Goal: Complete application form

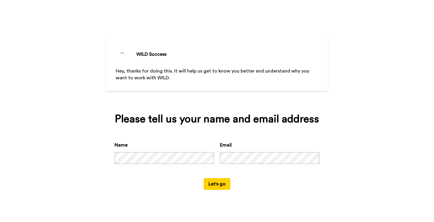
click at [224, 190] on button "Let's go" at bounding box center [217, 184] width 27 height 12
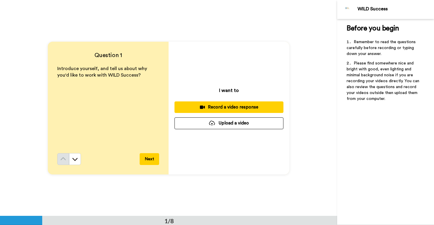
click at [246, 106] on div "Record a video response" at bounding box center [229, 107] width 100 height 6
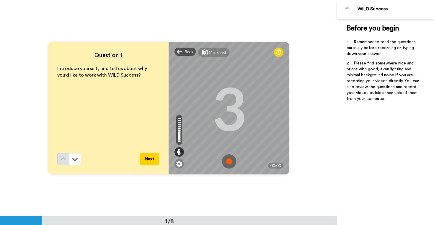
click at [229, 161] on img at bounding box center [229, 161] width 14 height 14
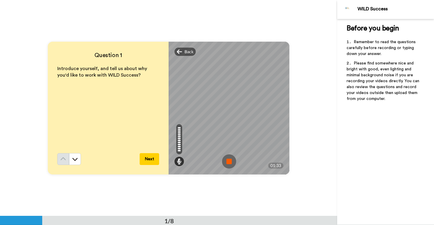
click at [229, 161] on img at bounding box center [229, 161] width 14 height 14
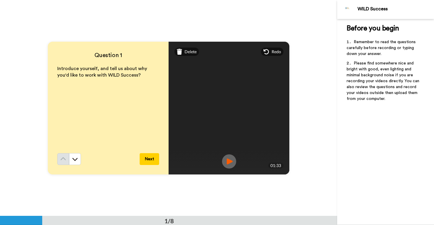
click at [229, 161] on img at bounding box center [229, 161] width 14 height 14
click at [152, 159] on button "Next" at bounding box center [149, 159] width 19 height 12
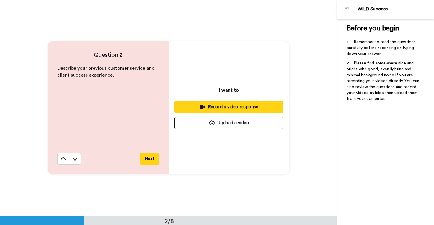
scroll to position [216, 0]
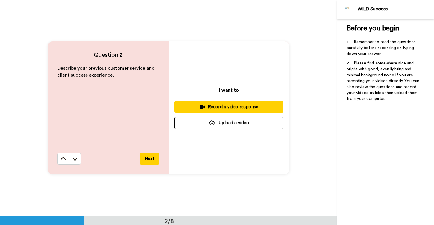
click at [231, 110] on div "Record a video response" at bounding box center [229, 107] width 100 height 6
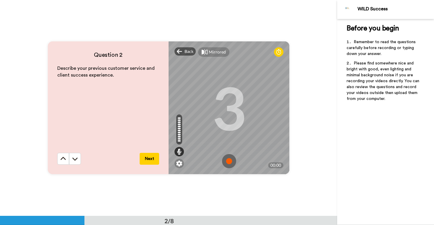
click at [229, 163] on img at bounding box center [229, 161] width 14 height 14
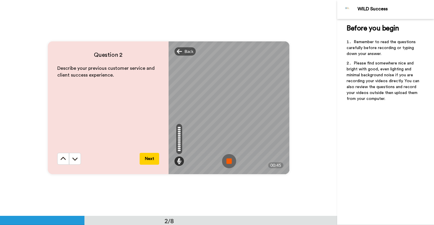
click at [230, 162] on img at bounding box center [229, 161] width 14 height 14
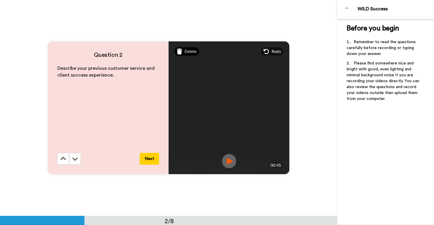
click at [185, 52] on span "Delete" at bounding box center [191, 51] width 12 height 6
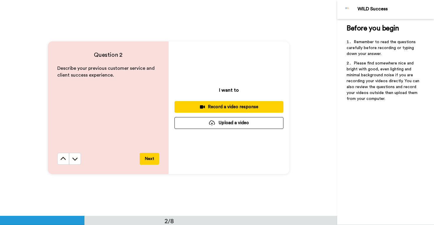
click at [230, 109] on div "Record a video response" at bounding box center [229, 107] width 100 height 6
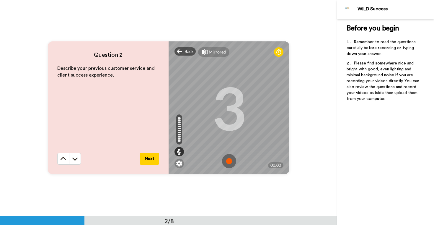
click at [232, 161] on img at bounding box center [229, 161] width 14 height 14
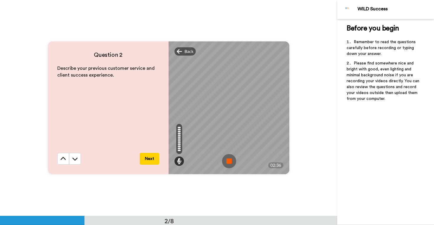
click at [230, 163] on img at bounding box center [229, 161] width 14 height 14
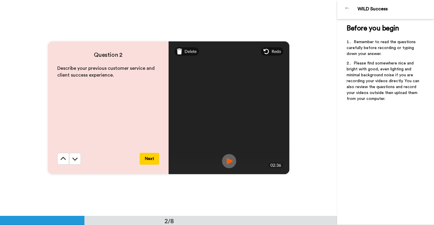
click at [230, 163] on img at bounding box center [229, 161] width 14 height 14
click at [153, 160] on button "Next" at bounding box center [149, 159] width 19 height 12
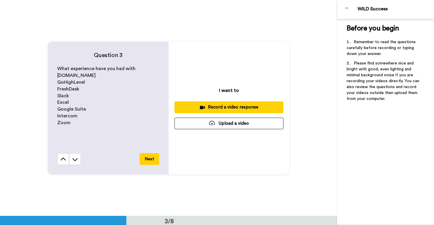
scroll to position [432, 0]
click at [263, 106] on div "Record a video response" at bounding box center [229, 107] width 100 height 6
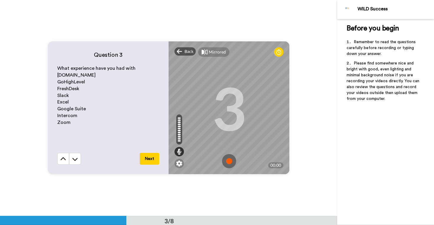
click at [229, 161] on img at bounding box center [229, 161] width 14 height 14
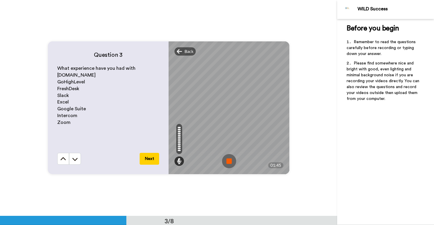
click at [229, 161] on img at bounding box center [229, 161] width 14 height 14
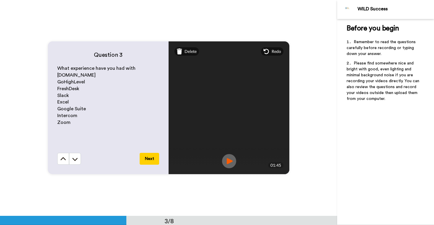
click at [229, 161] on img at bounding box center [229, 161] width 14 height 14
click at [152, 161] on button "Next" at bounding box center [149, 159] width 19 height 12
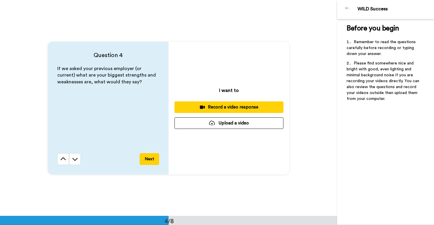
scroll to position [647, 0]
click at [224, 108] on div "Record a video response" at bounding box center [229, 107] width 100 height 6
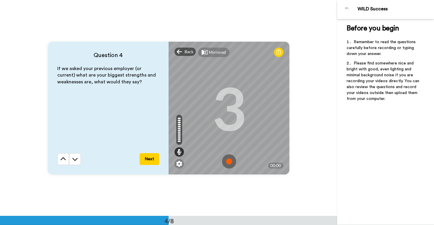
click at [231, 161] on img at bounding box center [229, 161] width 14 height 14
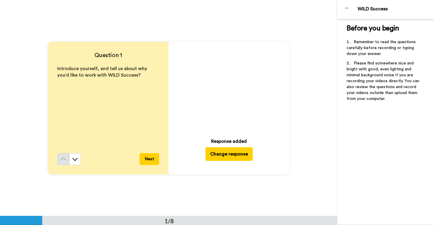
click at [230, 86] on icon "Play/Pause" at bounding box center [229, 88] width 16 height 28
click at [78, 162] on button at bounding box center [75, 159] width 12 height 12
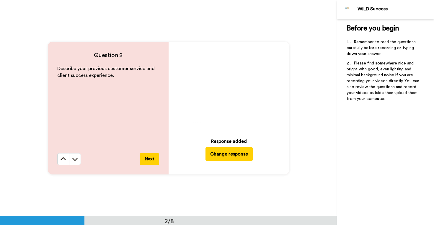
scroll to position [216, 0]
click at [78, 160] on button at bounding box center [75, 159] width 12 height 12
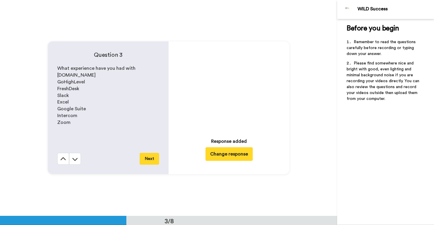
scroll to position [432, 0]
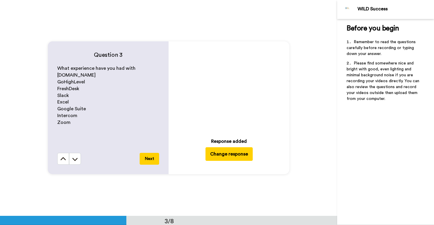
click at [231, 83] on icon at bounding box center [229, 88] width 16 height 16
click at [79, 156] on button at bounding box center [75, 159] width 12 height 12
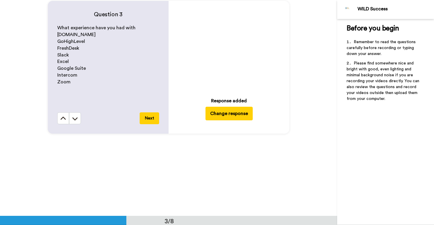
scroll to position [468, 0]
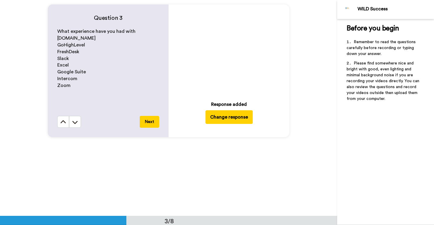
click at [234, 52] on icon at bounding box center [229, 51] width 16 height 16
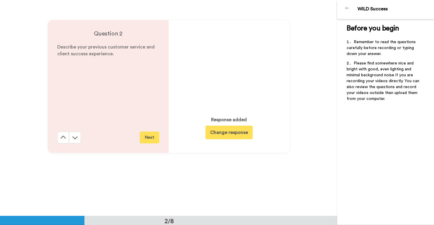
scroll to position [228, 0]
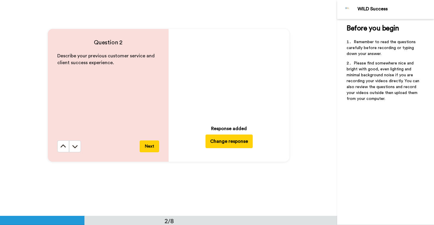
click at [230, 79] on icon at bounding box center [229, 75] width 16 height 16
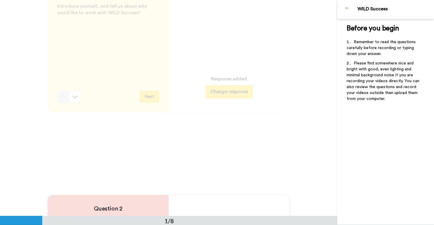
scroll to position [37, 0]
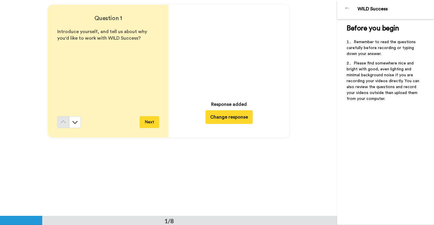
click at [228, 56] on icon at bounding box center [229, 51] width 16 height 16
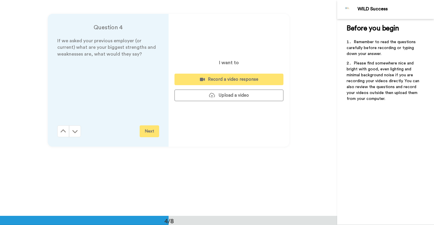
scroll to position [647, 0]
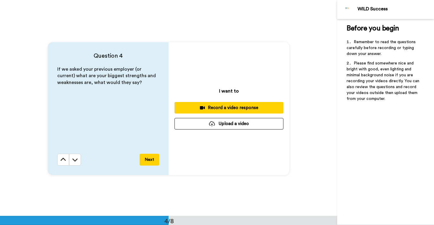
click at [224, 106] on div "Record a video response" at bounding box center [229, 108] width 100 height 6
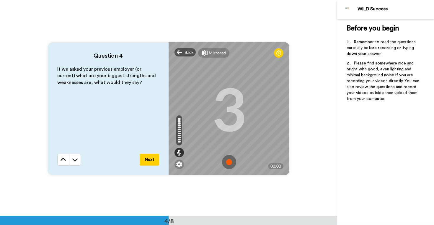
click at [231, 161] on img at bounding box center [229, 162] width 14 height 14
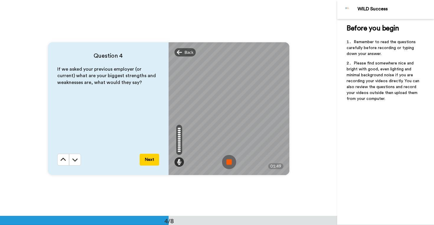
click at [230, 161] on img at bounding box center [229, 162] width 14 height 14
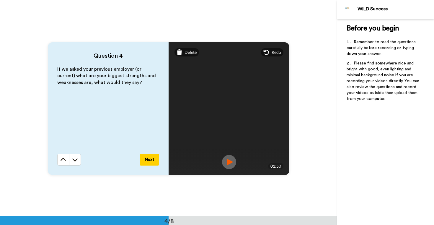
click at [150, 161] on button "Next" at bounding box center [149, 160] width 19 height 12
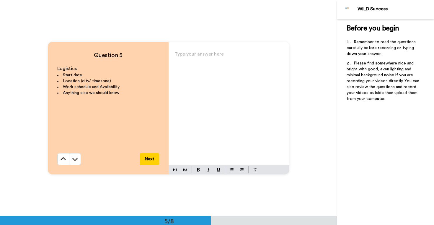
scroll to position [863, 0]
click at [215, 124] on div "Type your answer here ﻿" at bounding box center [229, 107] width 121 height 115
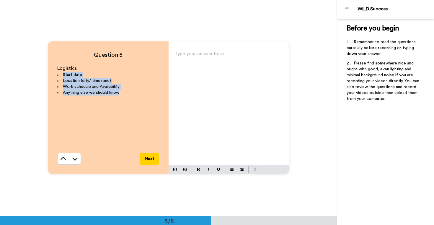
drag, startPoint x: 129, startPoint y: 99, endPoint x: 58, endPoint y: 75, distance: 75.1
click at [58, 75] on div "Logistics Start date Location (city/ timezone) Work schedule and Availability A…" at bounding box center [108, 109] width 102 height 88
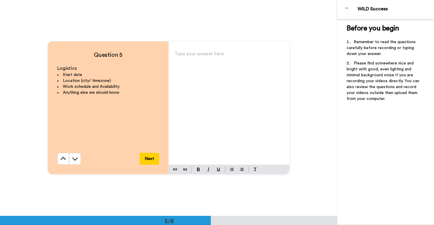
click at [93, 99] on div "Logistics Start date Location (city/ timezone) Work schedule and Availability A…" at bounding box center [108, 109] width 102 height 88
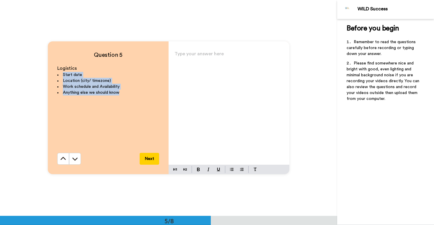
drag, startPoint x: 123, startPoint y: 92, endPoint x: 45, endPoint y: 74, distance: 80.8
click at [45, 74] on div "Question 5 Logistics Start date Location (city/ timezone) Work schedule and Ava…" at bounding box center [168, 108] width 337 height 216
copy ul "Start date Location (city/ timezone) Work schedule and Availability Anything el…"
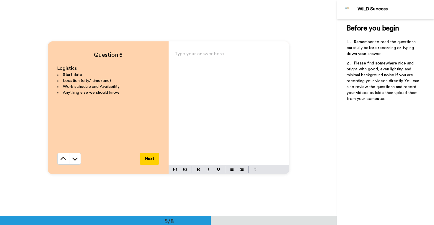
click at [214, 82] on div "Type your answer here ﻿" at bounding box center [229, 107] width 121 height 115
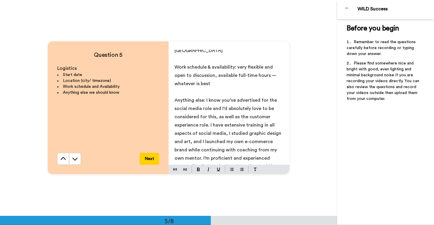
scroll to position [43, 0]
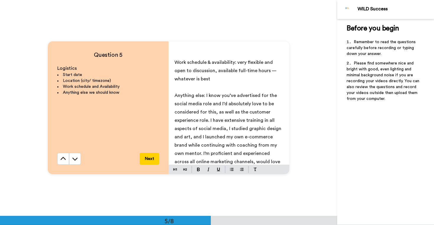
click at [206, 93] on span "Anything else: I know you’ve advertised for the social media role and I’d absol…" at bounding box center [229, 132] width 108 height 79
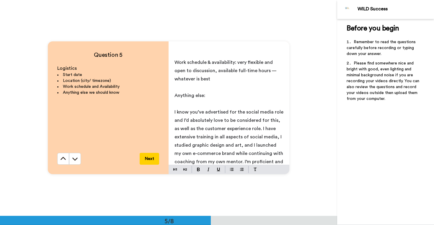
click at [204, 110] on span "I know you’ve advertised for the social media role and I’d absolutely love to b…" at bounding box center [230, 145] width 110 height 71
click at [271, 121] on span "I know you’ve also advertised for the social media role and I’d absolutely love…" at bounding box center [229, 149] width 108 height 79
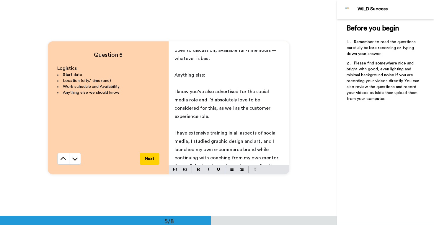
scroll to position [64, 0]
click at [149, 158] on button "Next" at bounding box center [149, 159] width 19 height 12
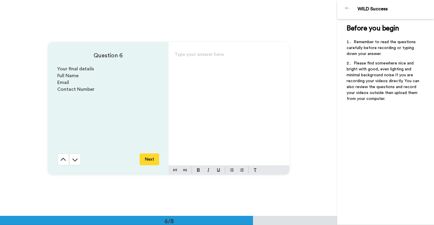
scroll to position [1079, 0]
click at [220, 109] on div "Type your answer here ﻿" at bounding box center [229, 107] width 121 height 115
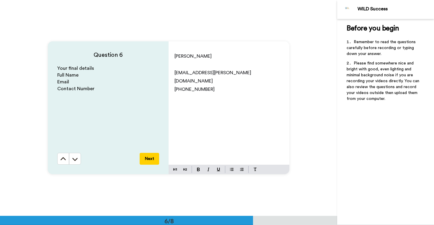
click at [147, 158] on button "Next" at bounding box center [149, 159] width 19 height 12
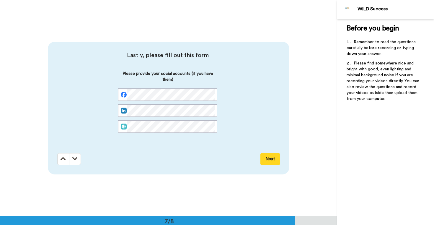
scroll to position [1294, 0]
click at [276, 161] on button "Next" at bounding box center [270, 159] width 19 height 12
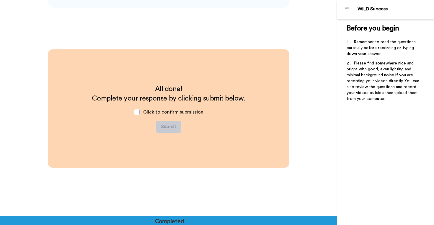
scroll to position [1461, 0]
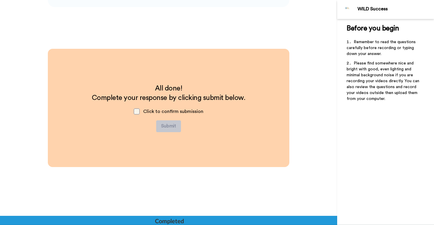
click at [137, 110] on span at bounding box center [137, 111] width 6 height 6
click at [167, 125] on button "Submit" at bounding box center [168, 126] width 25 height 12
